Goal: Use online tool/utility: Utilize a website feature to perform a specific function

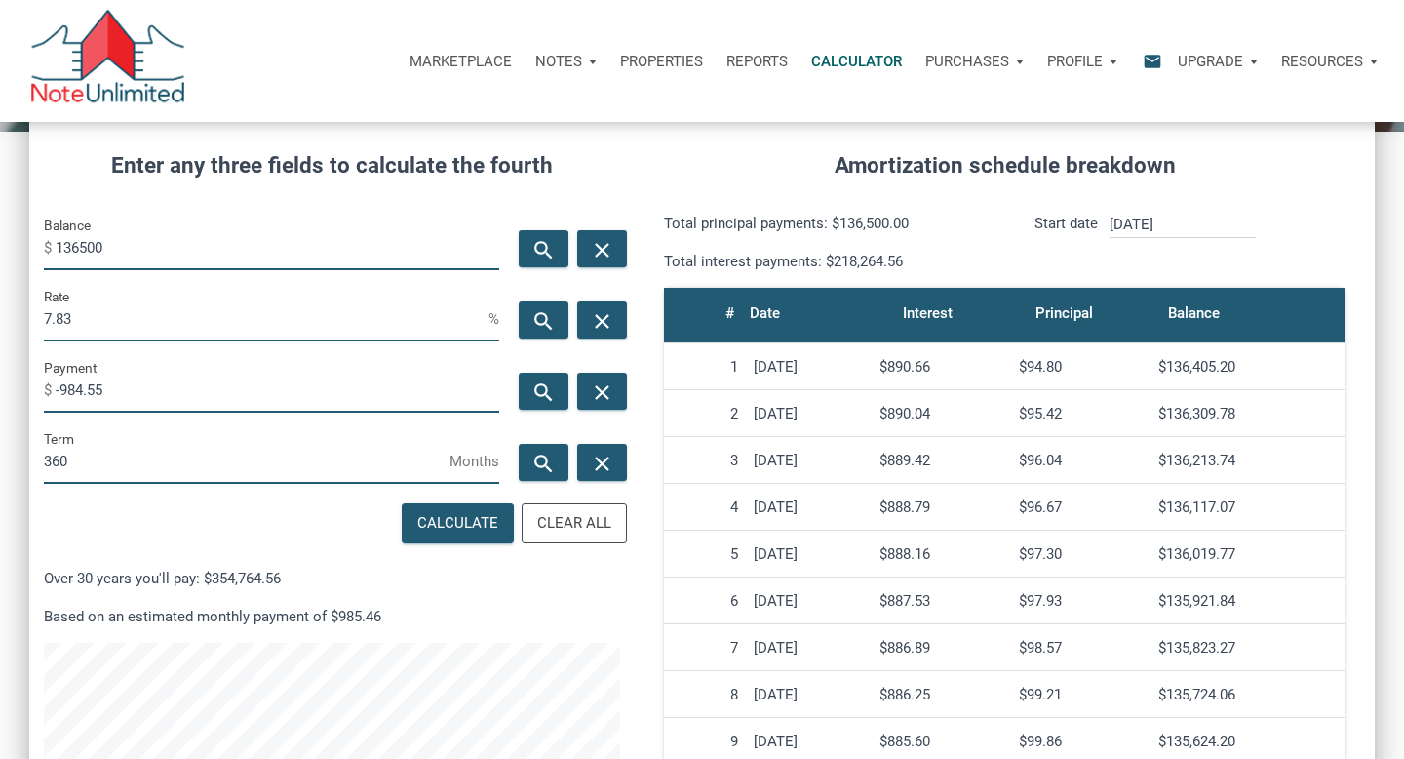
scroll to position [939, 1346]
drag, startPoint x: 115, startPoint y: 250, endPoint x: 0, endPoint y: 183, distance: 132.8
click at [0, 183] on div "CALCULATOR The amortization calculator estimates how much money will be paid ov…" at bounding box center [702, 450] width 1404 height 1125
drag, startPoint x: 98, startPoint y: 255, endPoint x: 0, endPoint y: 231, distance: 101.2
click at [0, 231] on div "CALCULATOR The amortization calculator estimates how much money will be paid ov…" at bounding box center [702, 450] width 1404 height 1125
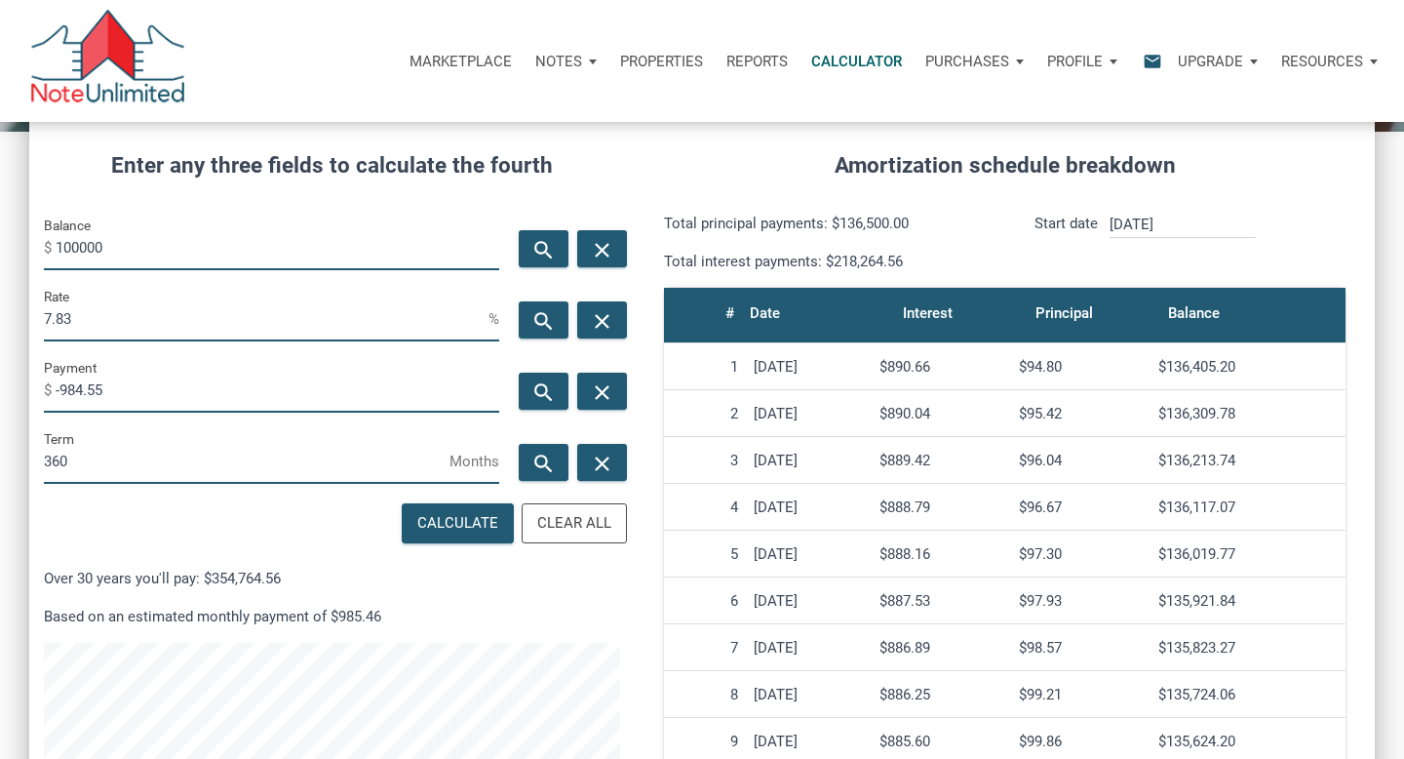
type input "100000"
drag, startPoint x: 97, startPoint y: 324, endPoint x: 0, endPoint y: 324, distance: 96.5
click at [0, 324] on div "CALCULATOR The amortization calculator estimates how much money will be paid ov…" at bounding box center [702, 450] width 1404 height 1125
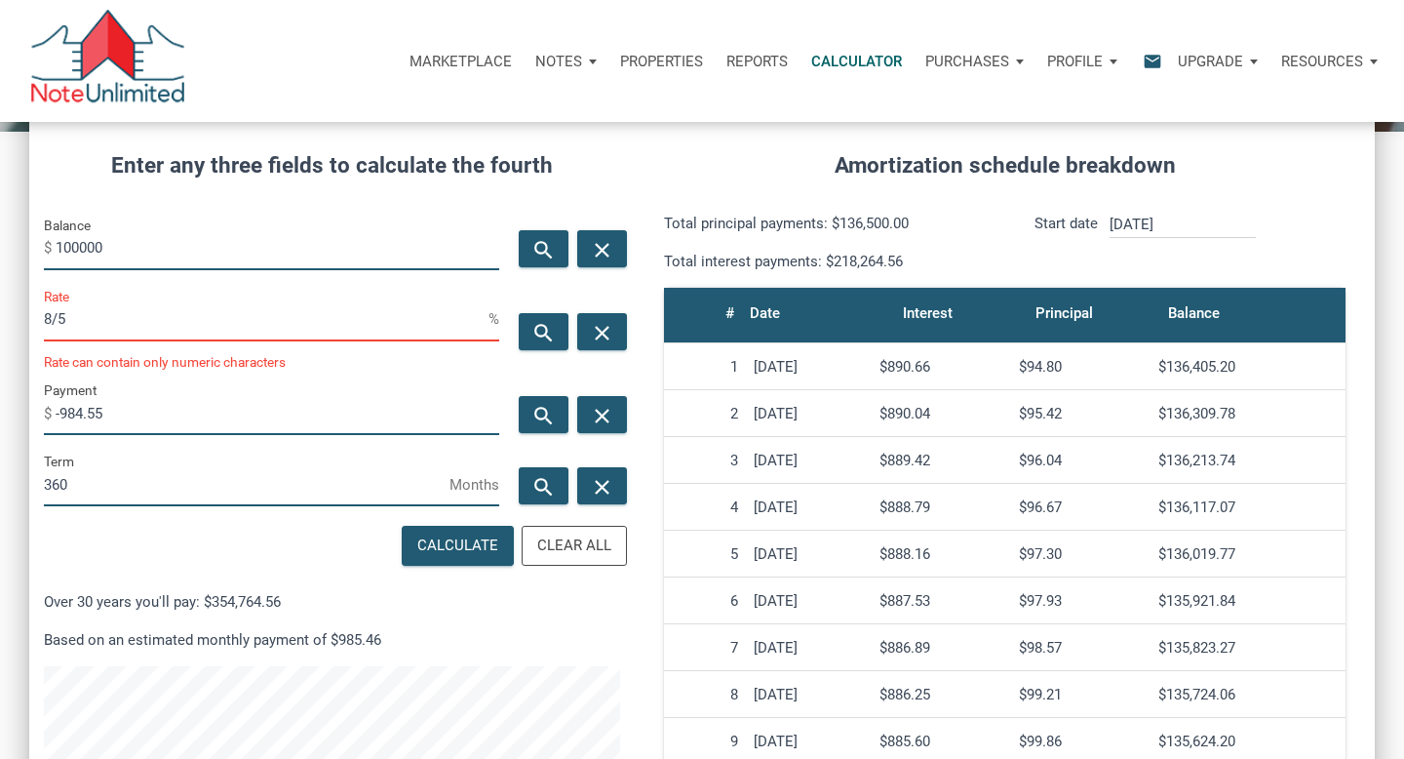
scroll to position [962, 1346]
type input "8"
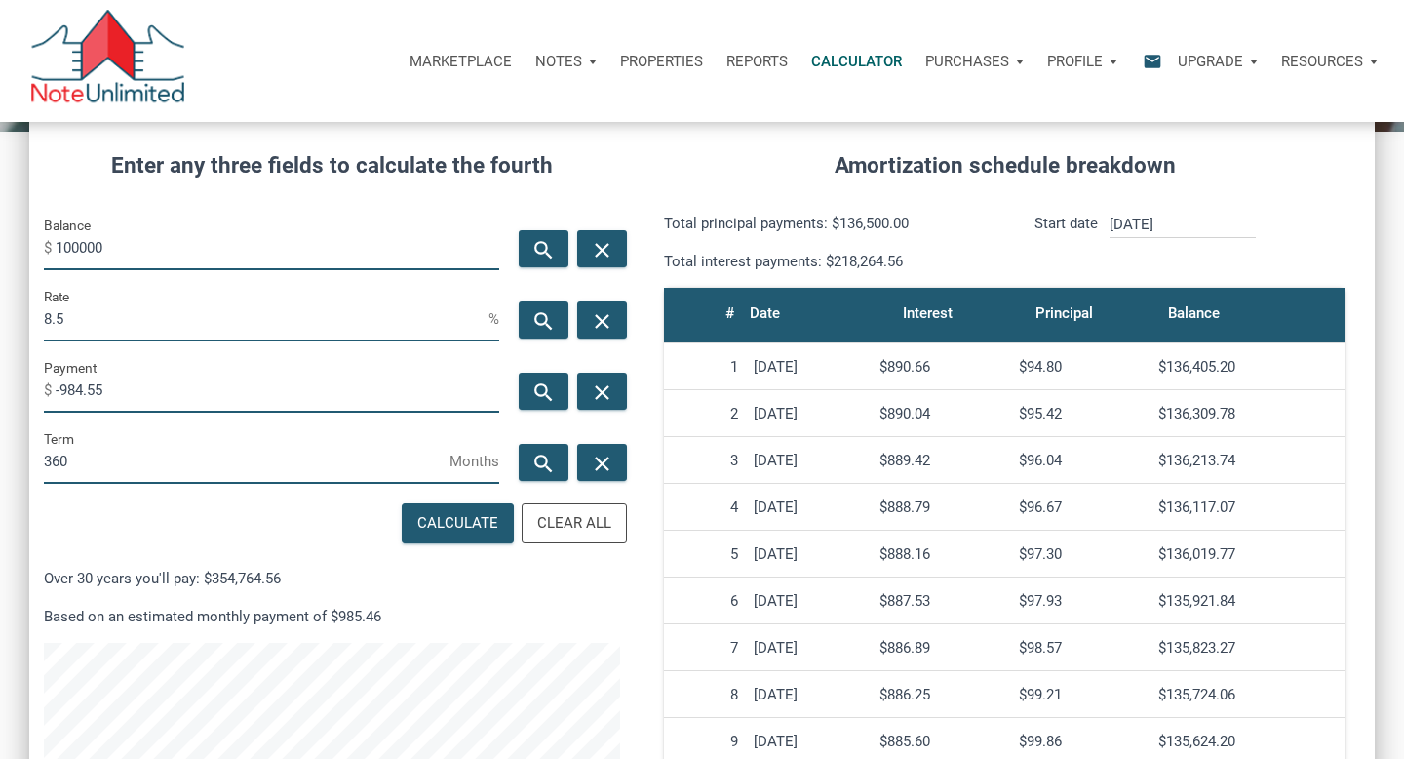
scroll to position [974190, 973784]
type input "8.5"
drag, startPoint x: 79, startPoint y: 466, endPoint x: 0, endPoint y: 463, distance: 79.0
click at [0, 463] on div "CALCULATOR The amortization calculator estimates how much money will be paid ov…" at bounding box center [702, 450] width 1404 height 1125
type input "240"
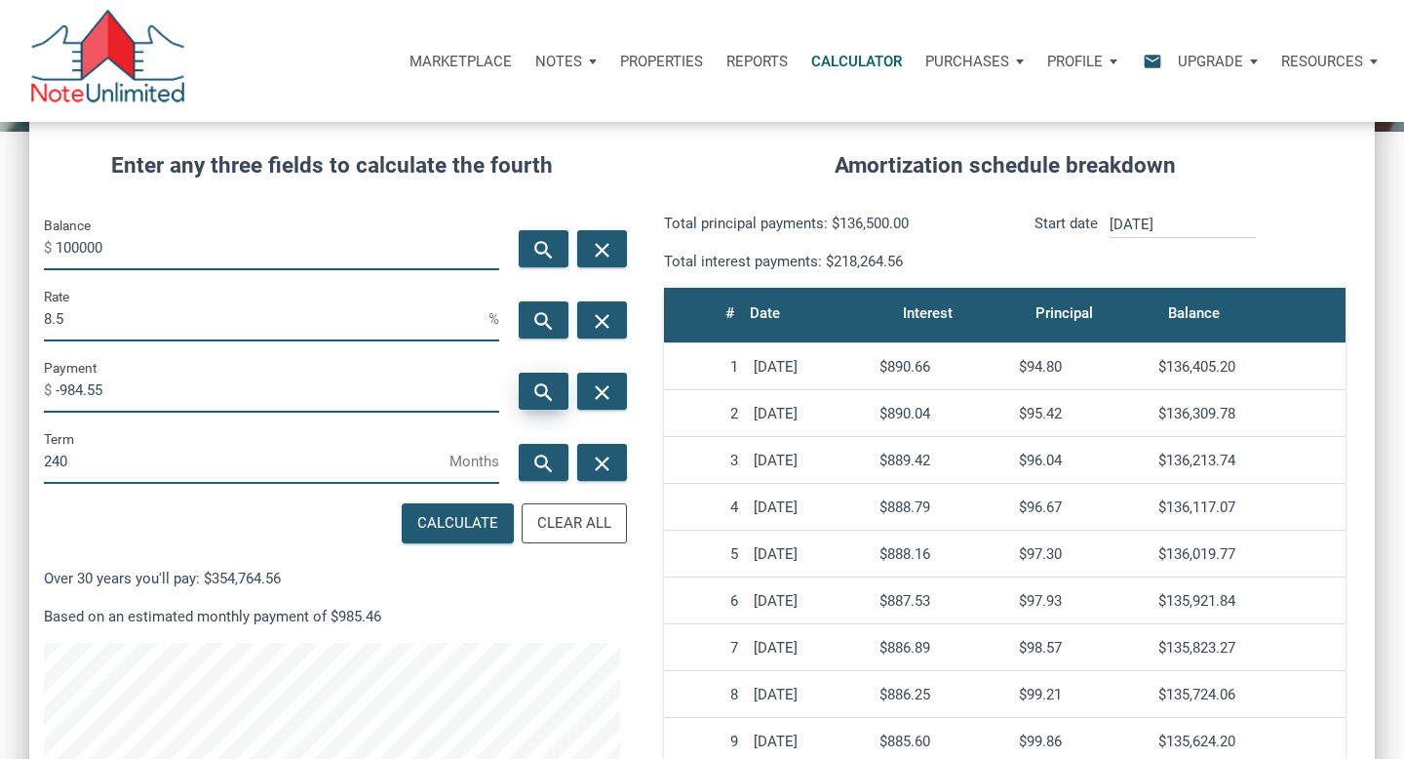
click at [541, 392] on icon "search" at bounding box center [543, 392] width 23 height 24
type input "-867.82"
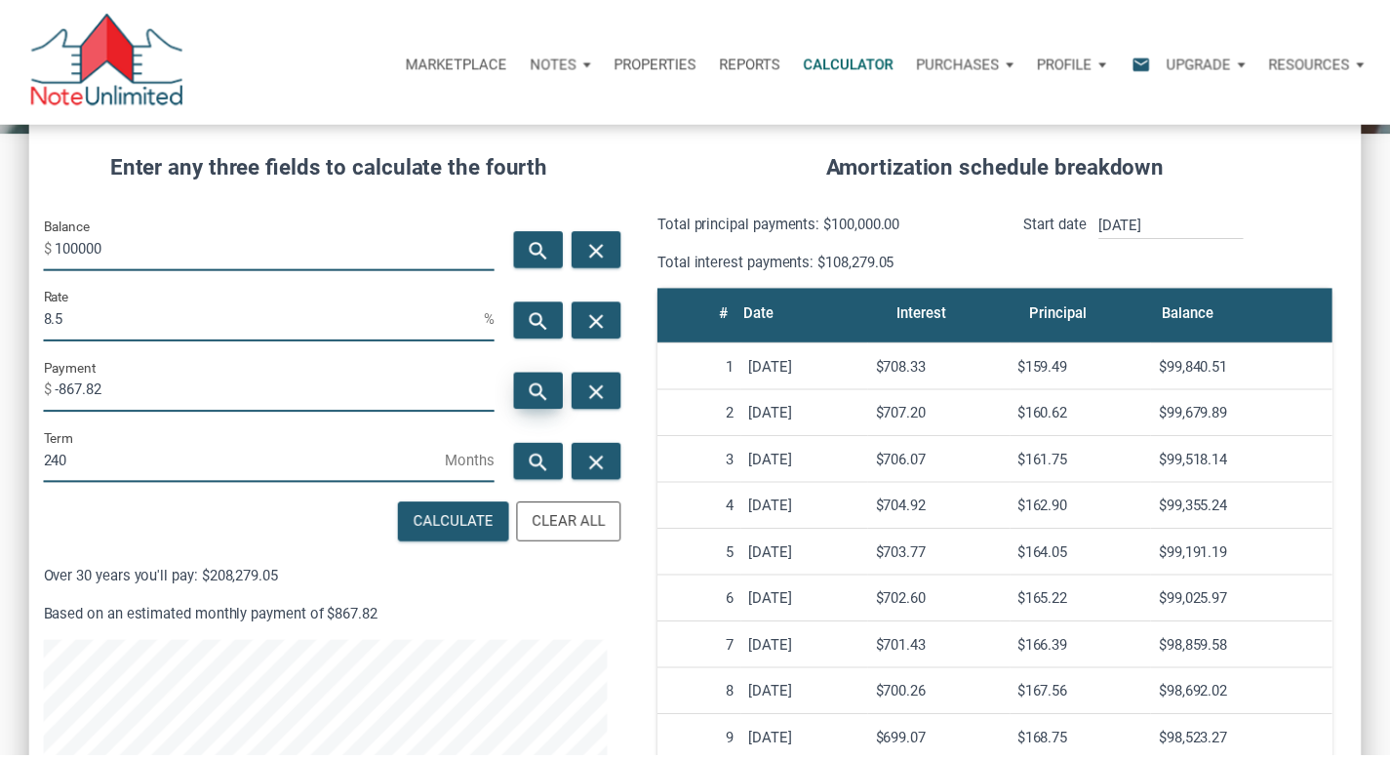
scroll to position [974190, 973799]
